Goal: Ask a question: Seek information or help from site administrators or community

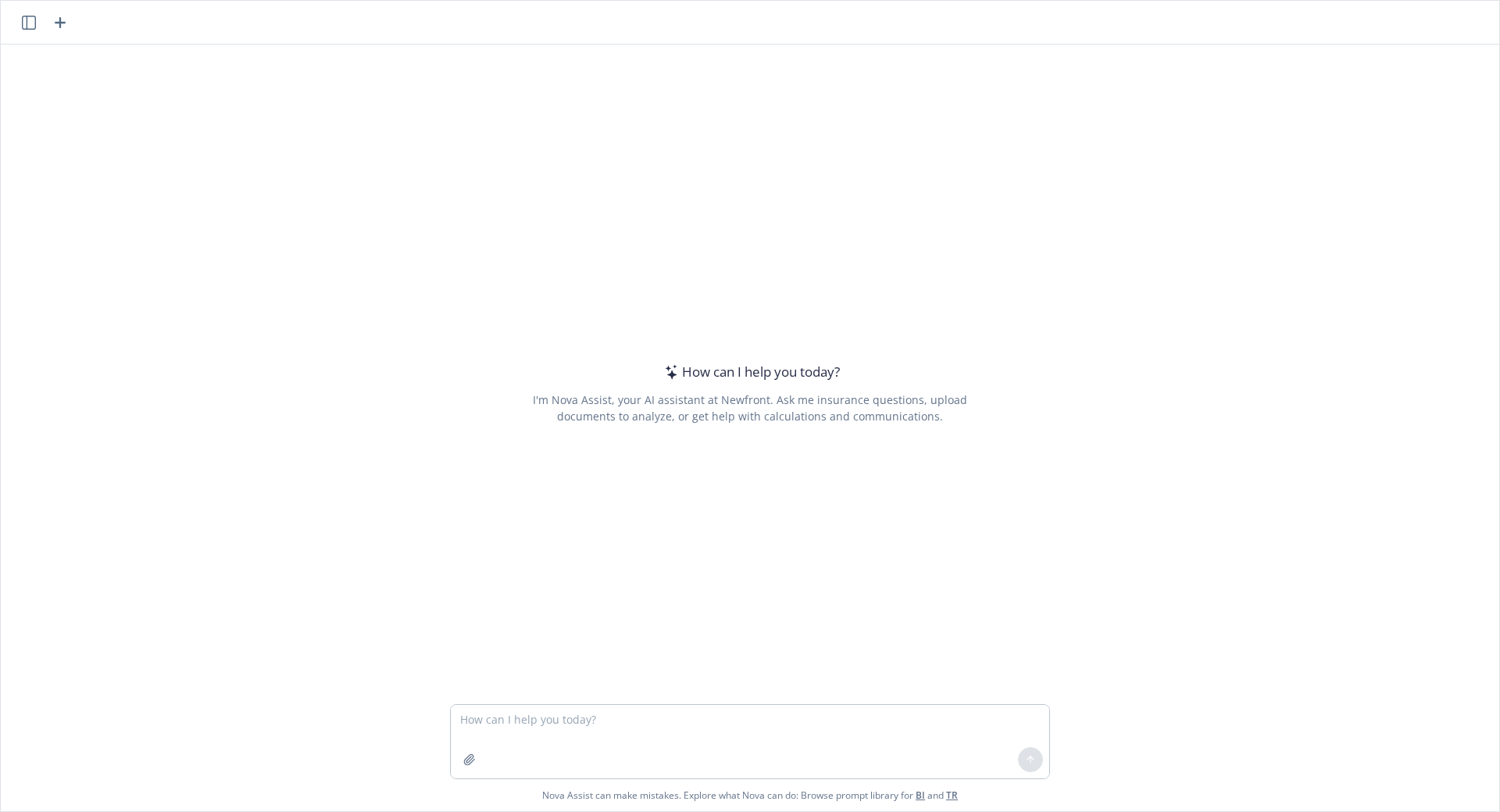
click at [564, 718] on textarea at bounding box center [750, 742] width 598 height 74
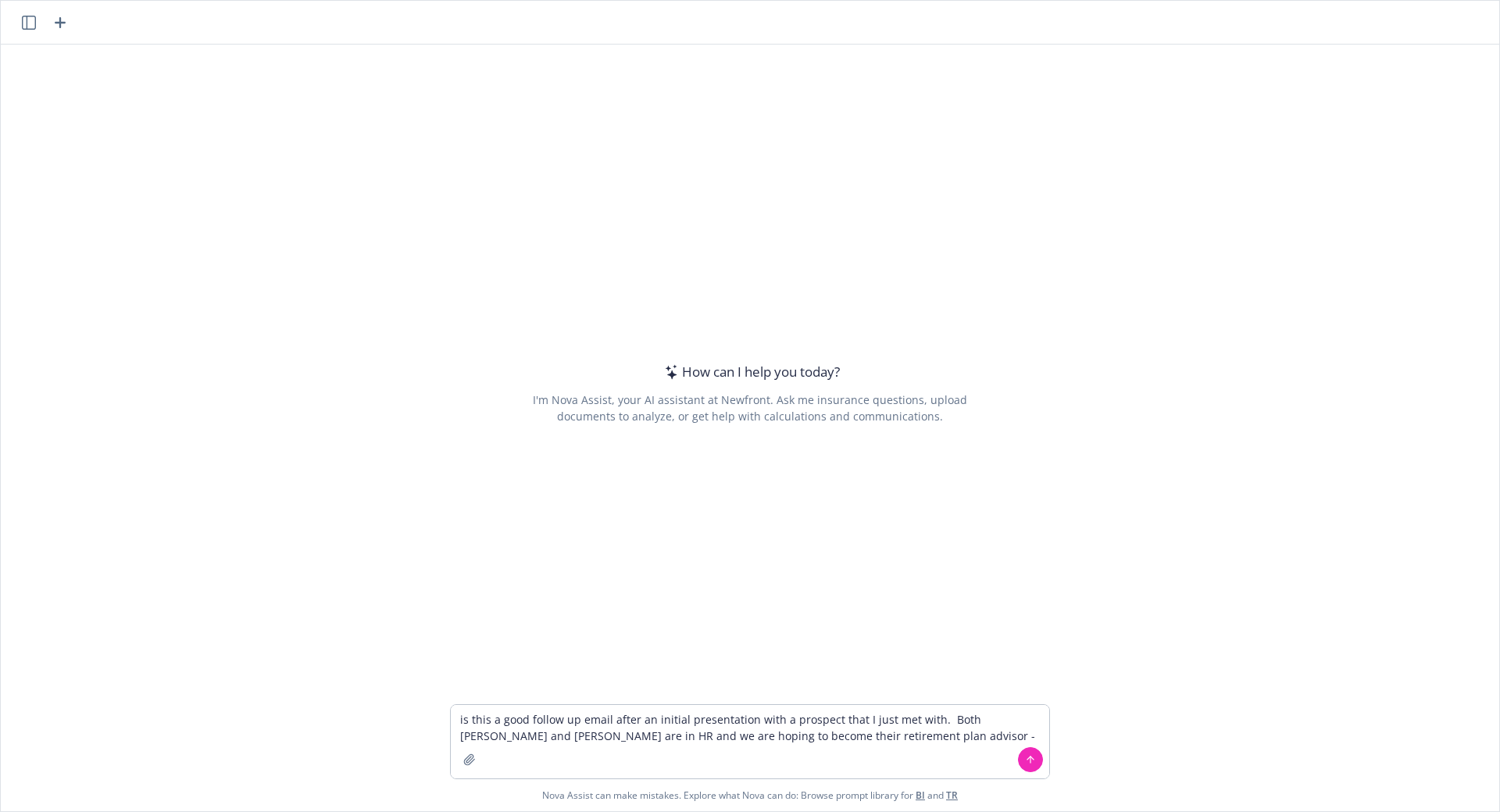
type textarea "lo ipsu d sita consec ad elits doeiu te incidid utlaboreetdo magn a enimadmi ve…"
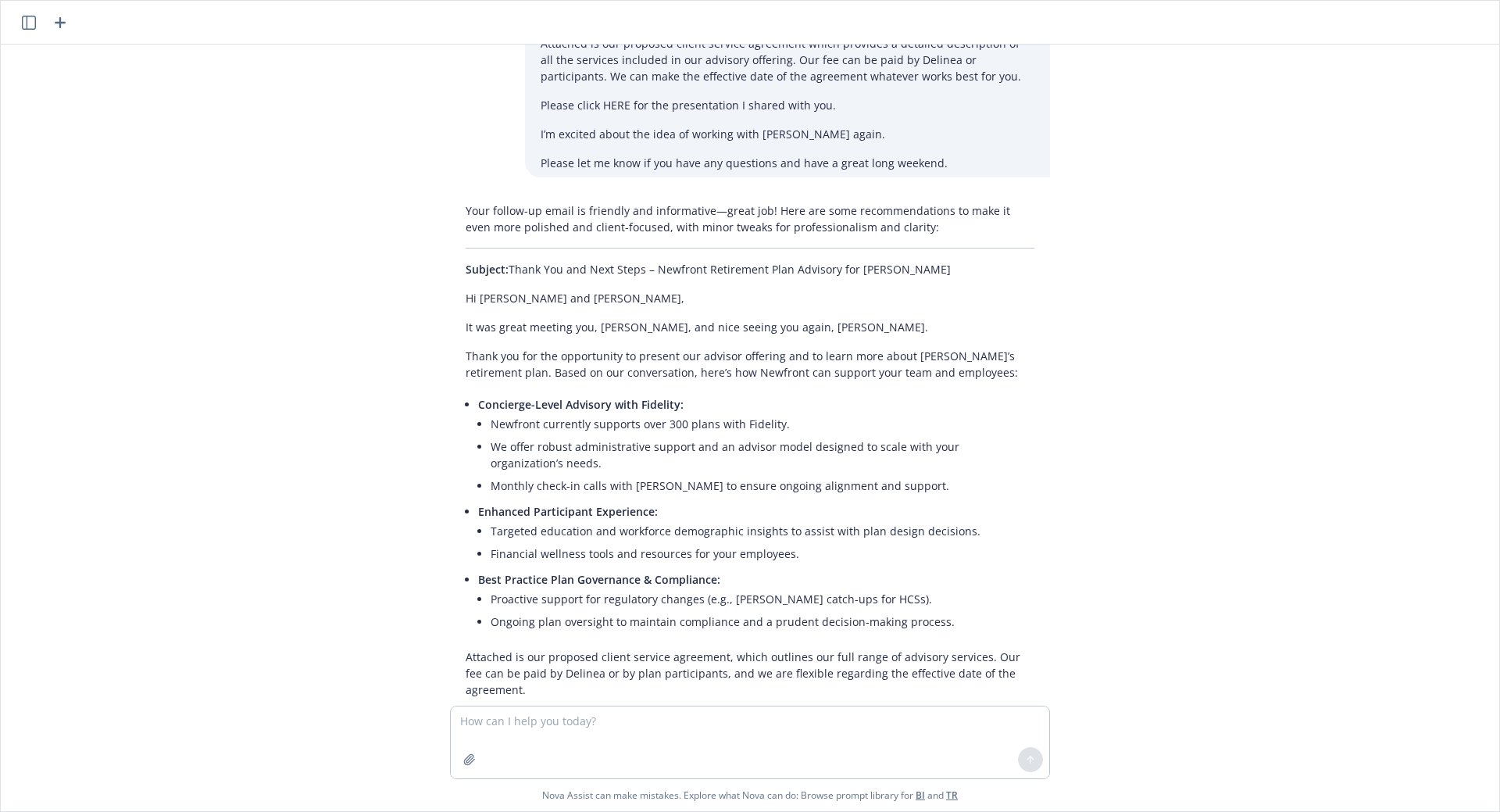
scroll to position [374, 0]
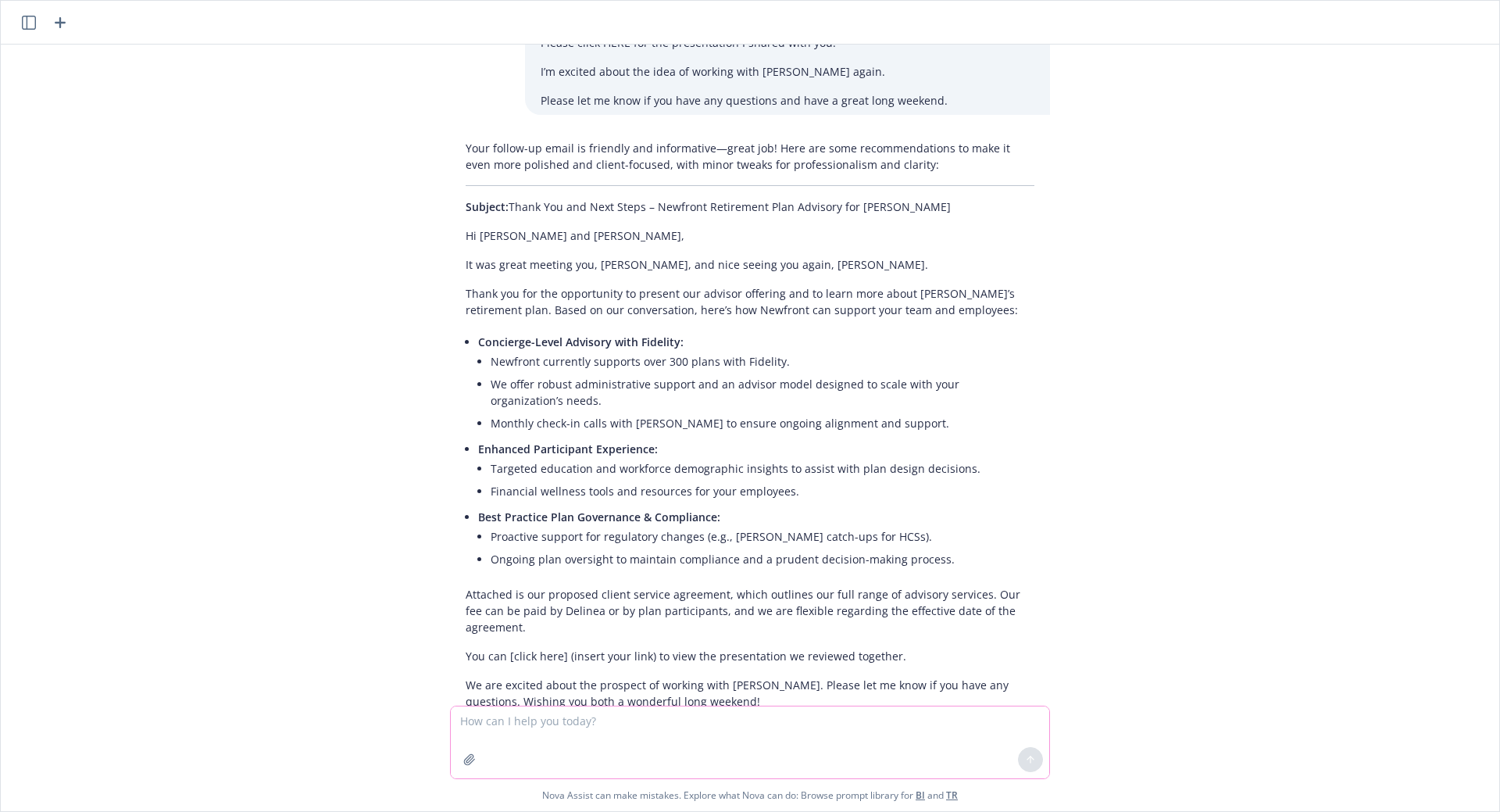
click at [543, 725] on textarea at bounding box center [750, 742] width 598 height 72
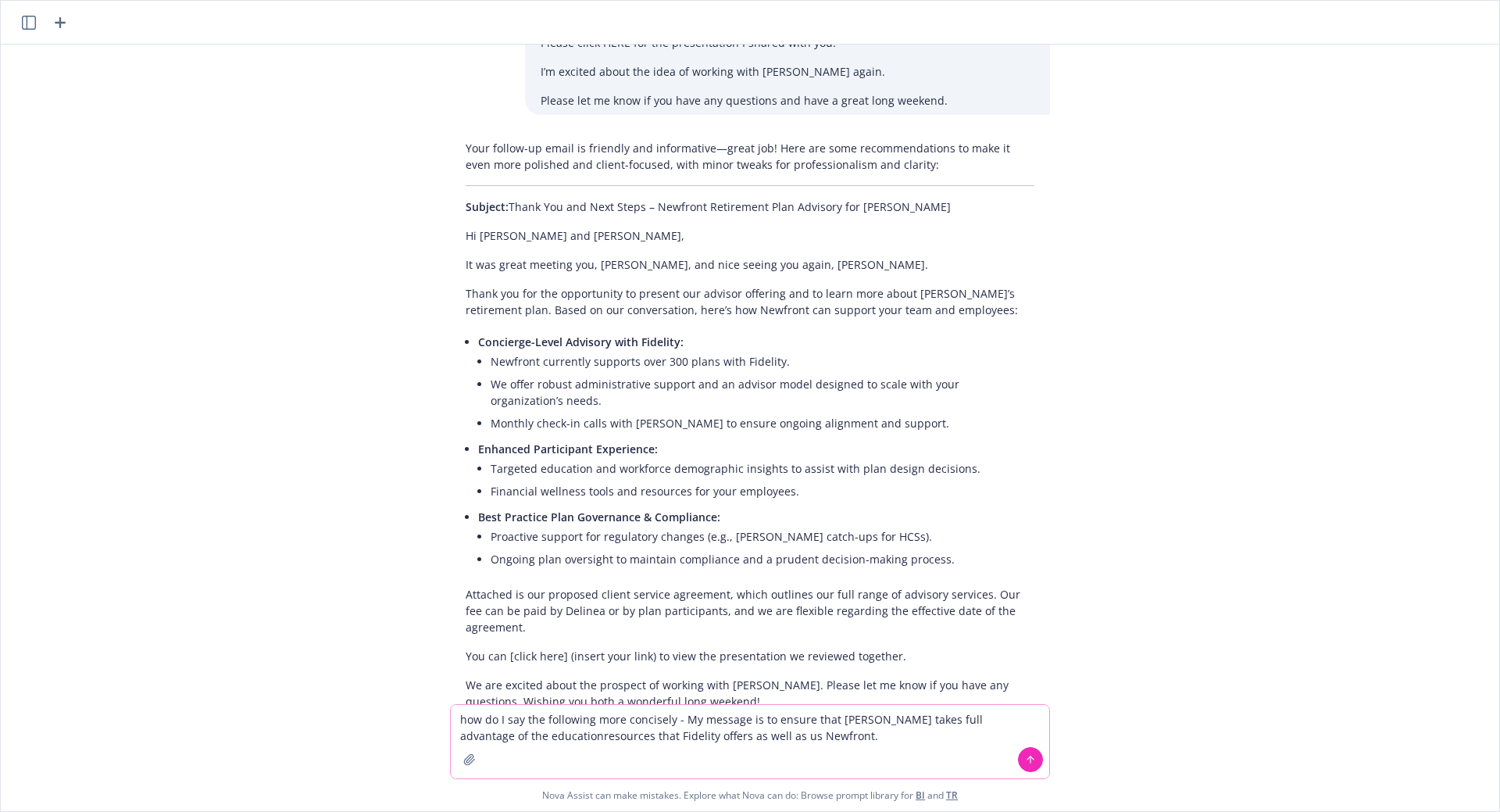
click at [504, 736] on textarea "how do I say the following more concisely - My message is to ensure that [PERSO…" at bounding box center [750, 742] width 598 height 74
type textarea "how do I say the following more concisely - My message is to ensure that [PERSO…"
click at [1025, 762] on icon at bounding box center [1030, 759] width 11 height 11
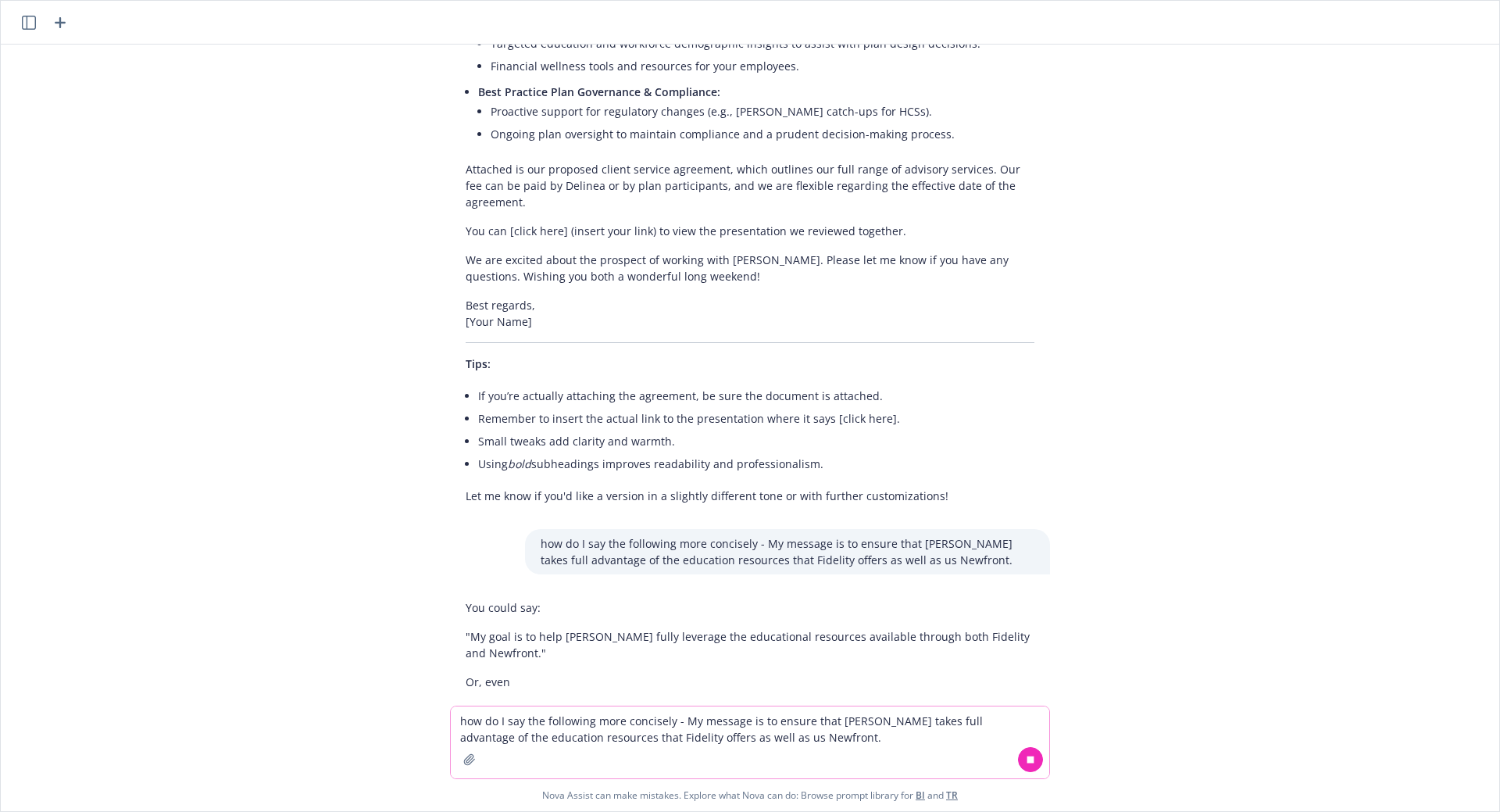
scroll to position [823, 0]
